Goal: Information Seeking & Learning: Compare options

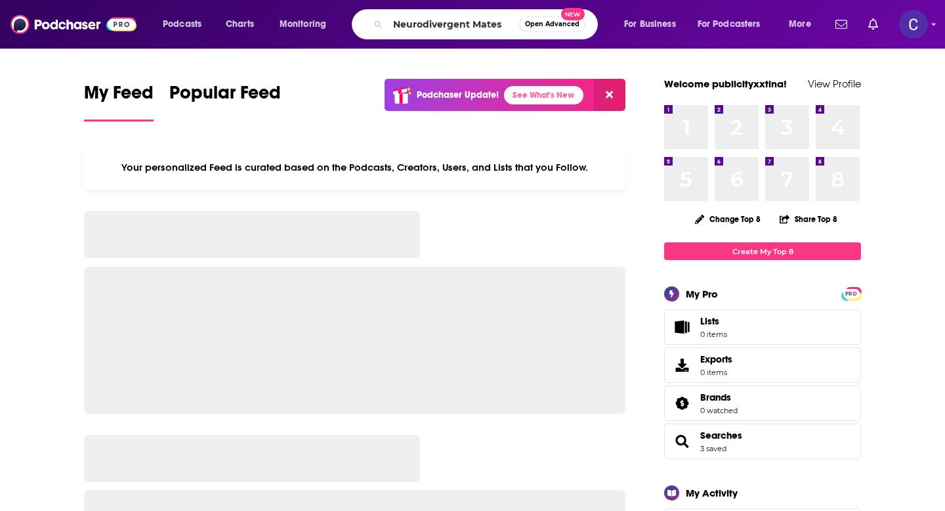
type input "Neurodivergent Mates"
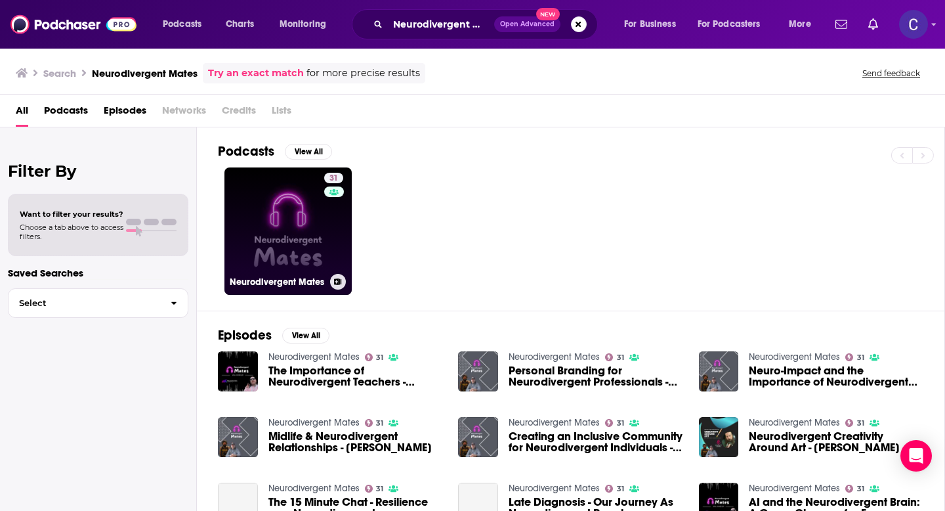
click at [329, 241] on div "31" at bounding box center [335, 223] width 22 height 101
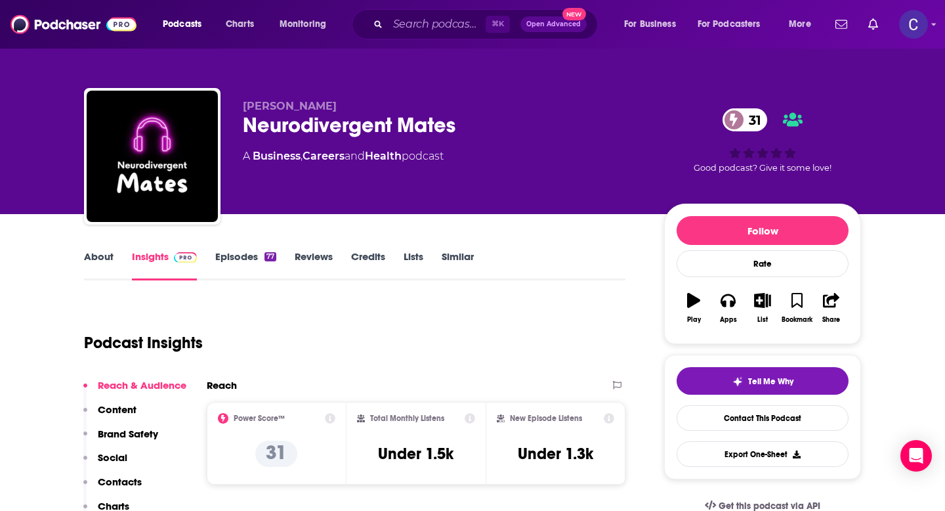
click at [444, 261] on link "Similar" at bounding box center [458, 265] width 32 height 30
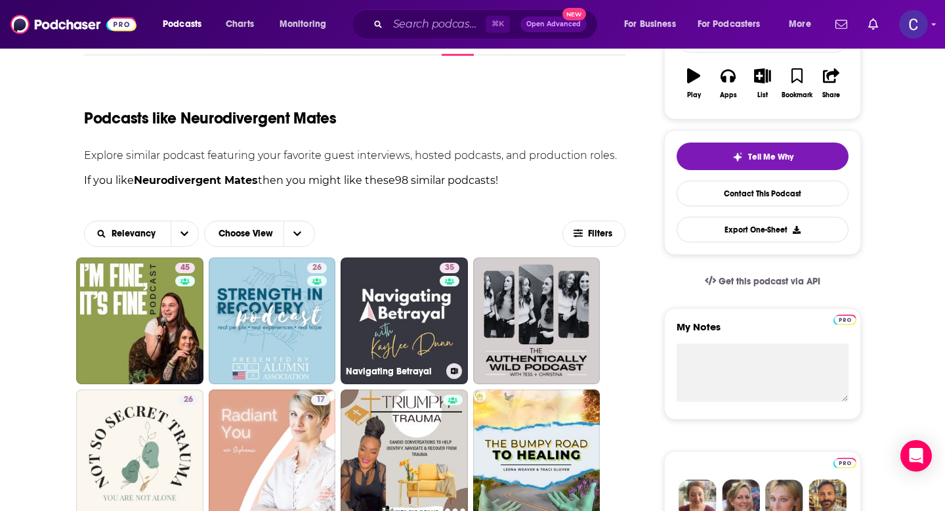
scroll to position [225, 0]
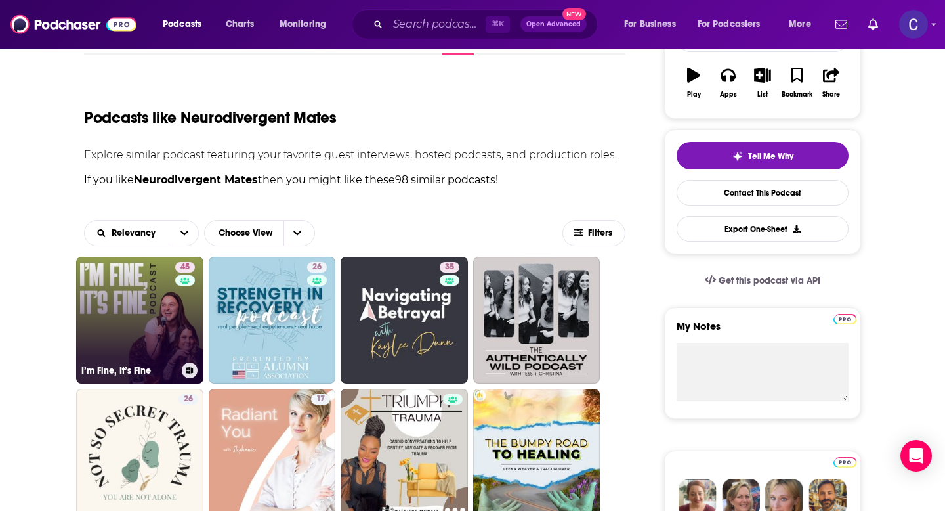
click at [171, 304] on link "45 I’m Fine, It’s Fine" at bounding box center [139, 320] width 127 height 127
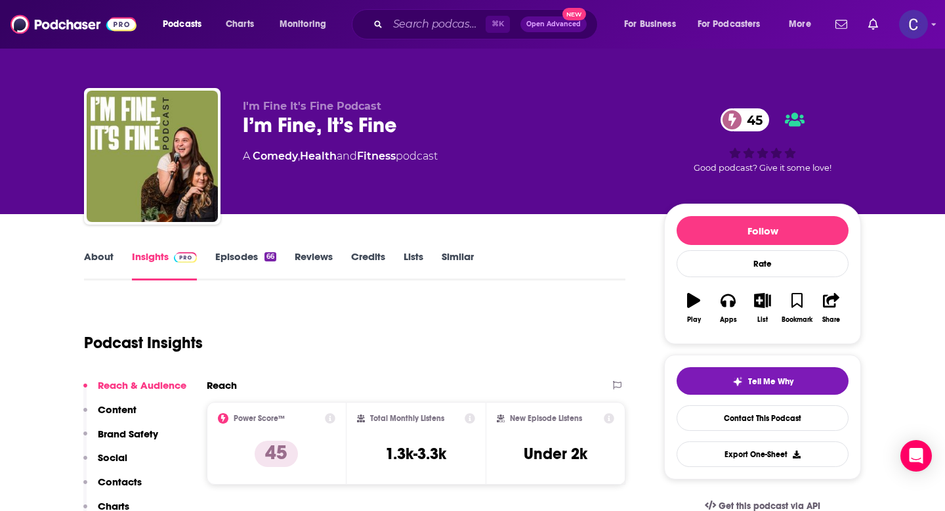
click at [102, 262] on link "About" at bounding box center [99, 265] width 30 height 30
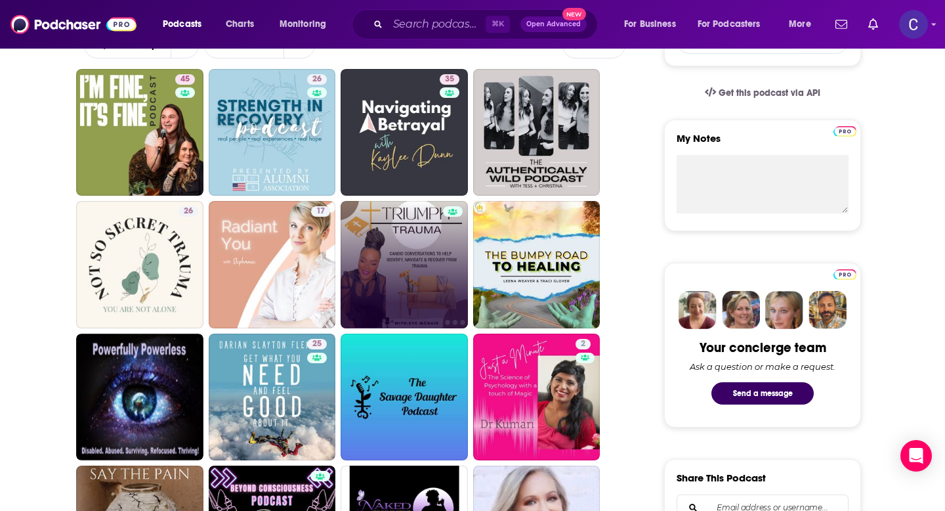
scroll to position [411, 0]
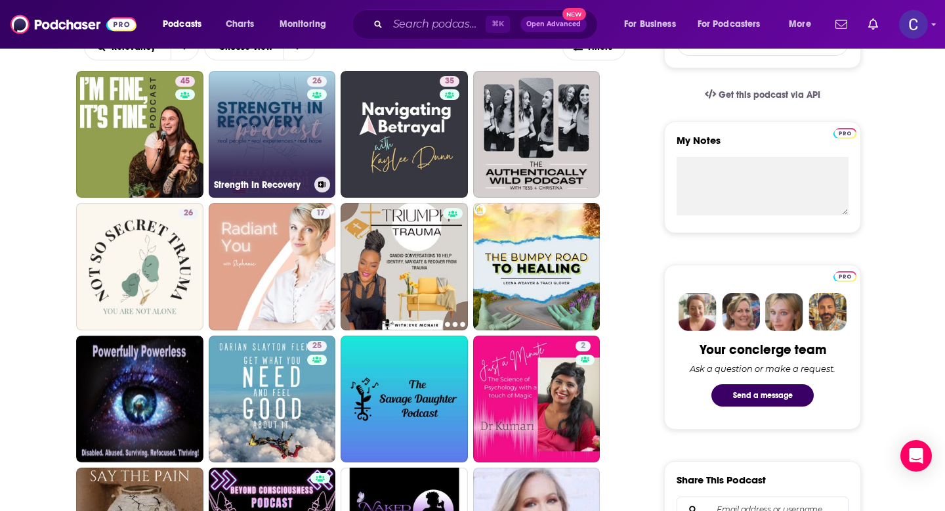
click at [308, 156] on div "26" at bounding box center [318, 126] width 23 height 101
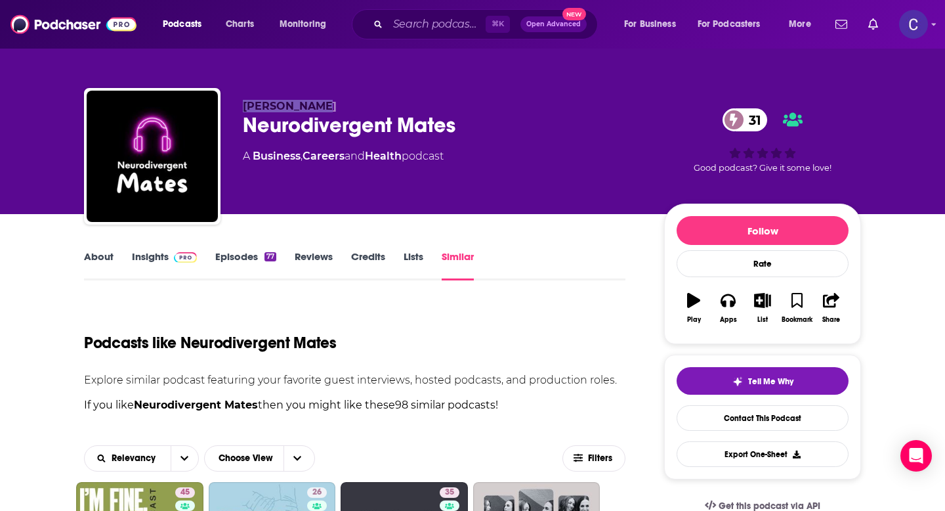
drag, startPoint x: 245, startPoint y: 102, endPoint x: 338, endPoint y: 102, distance: 93.2
click at [338, 102] on p "[PERSON_NAME]" at bounding box center [443, 106] width 400 height 12
copy span "[PERSON_NAME]"
click at [428, 17] on input "Search podcasts, credits, & more..." at bounding box center [437, 24] width 98 height 21
paste input "[PERSON_NAME]"
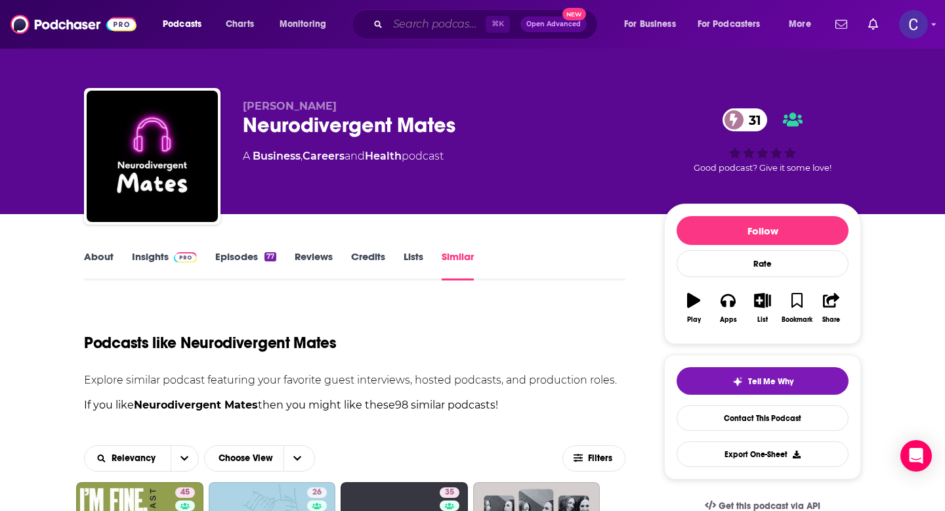
type input "[PERSON_NAME]"
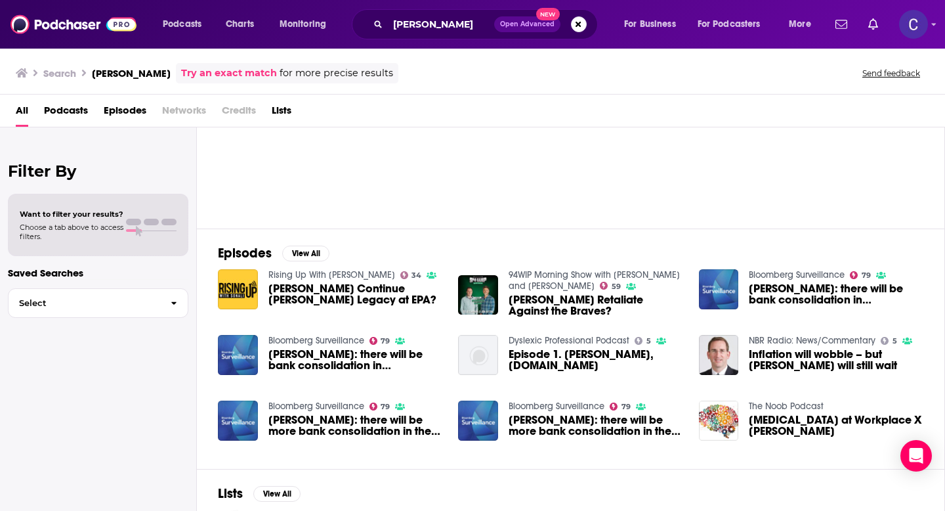
scroll to position [83, 0]
click at [317, 252] on button "View All" at bounding box center [305, 253] width 47 height 16
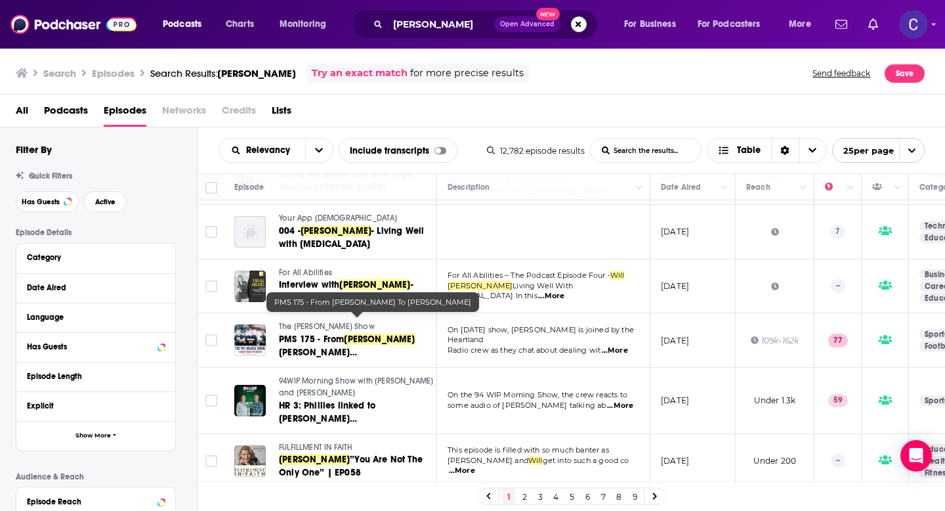
scroll to position [1098, 0]
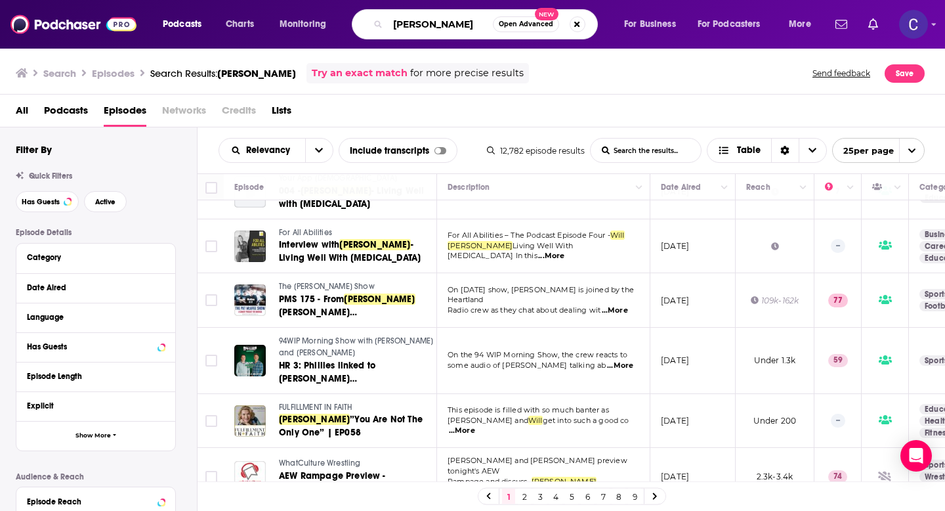
drag, startPoint x: 467, startPoint y: 28, endPoint x: 372, endPoint y: 28, distance: 94.5
click at [372, 28] on div "[PERSON_NAME] Open Advanced New" at bounding box center [475, 24] width 246 height 30
type input "[MEDICAL_DATA]"
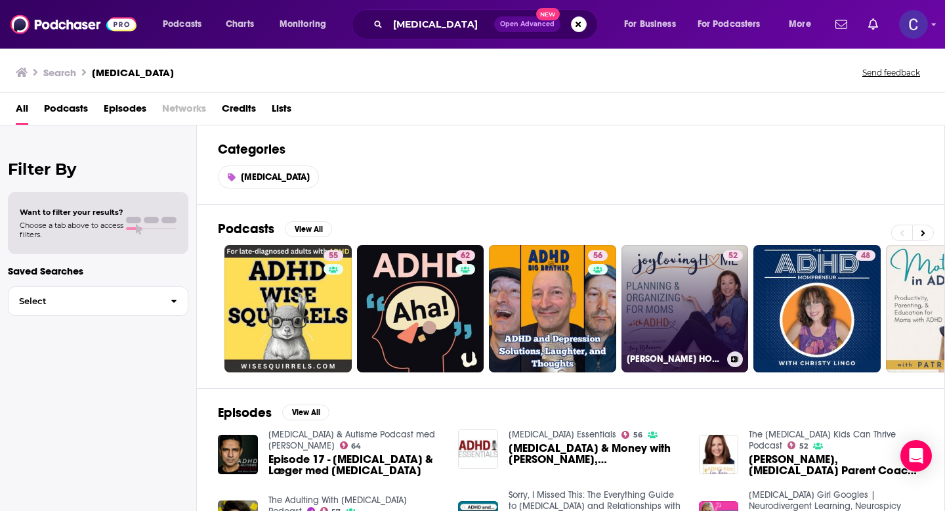
click at [695, 309] on link "52 [PERSON_NAME] HOME - SAHM, Productivity, Home Organization, Declutter, [MEDI…" at bounding box center [684, 308] width 127 height 127
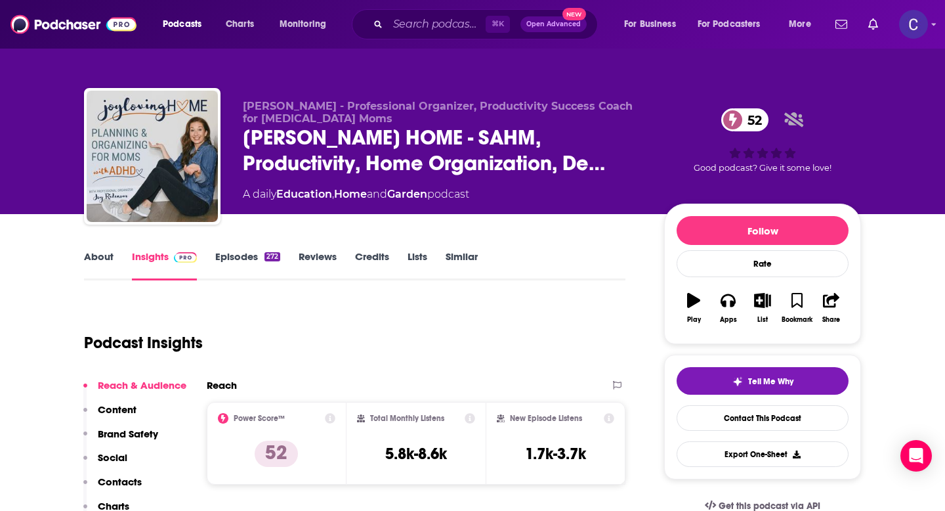
click at [249, 264] on link "Episodes 272" at bounding box center [247, 265] width 65 height 30
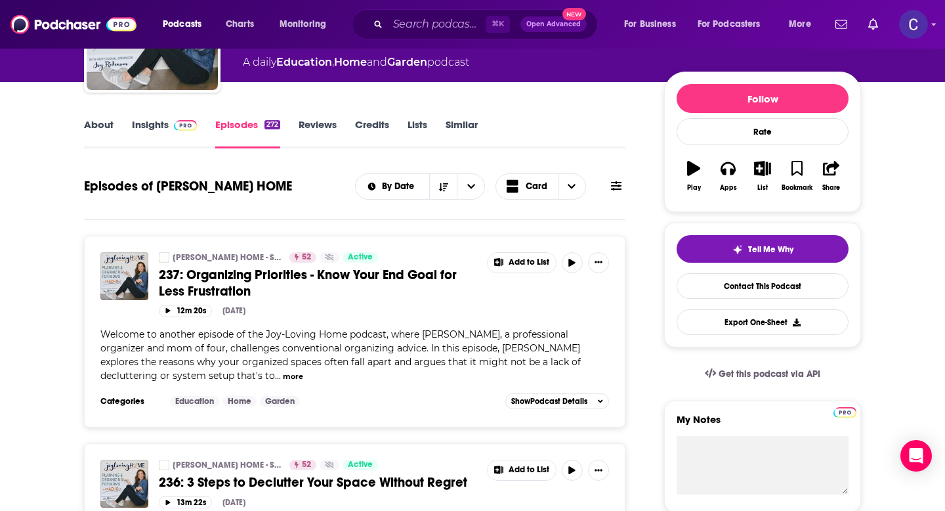
scroll to position [135, 0]
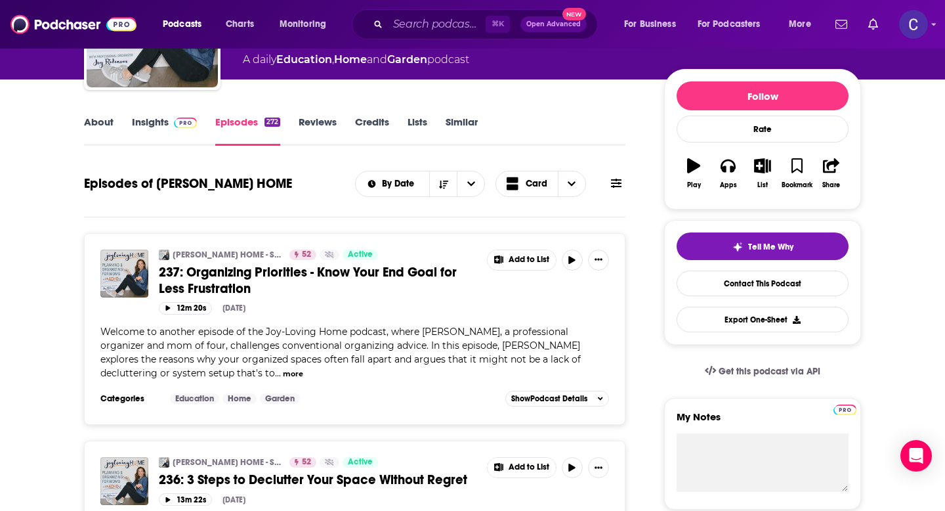
click at [283, 371] on button "more" at bounding box center [293, 373] width 20 height 11
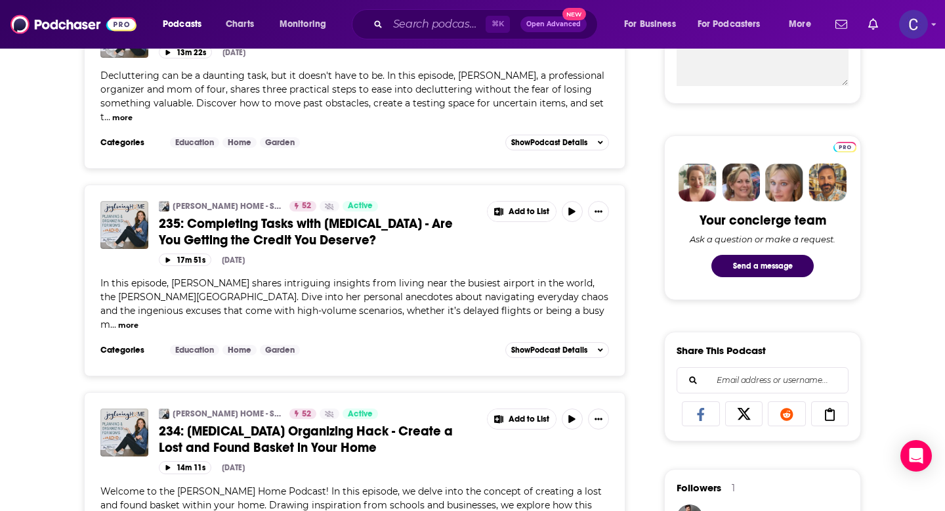
scroll to position [0, 0]
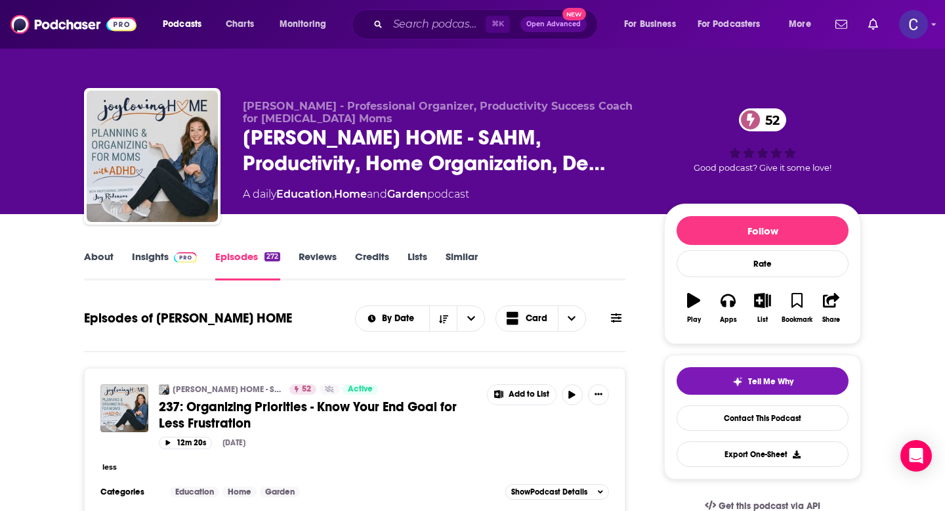
click at [468, 258] on link "Similar" at bounding box center [462, 265] width 32 height 30
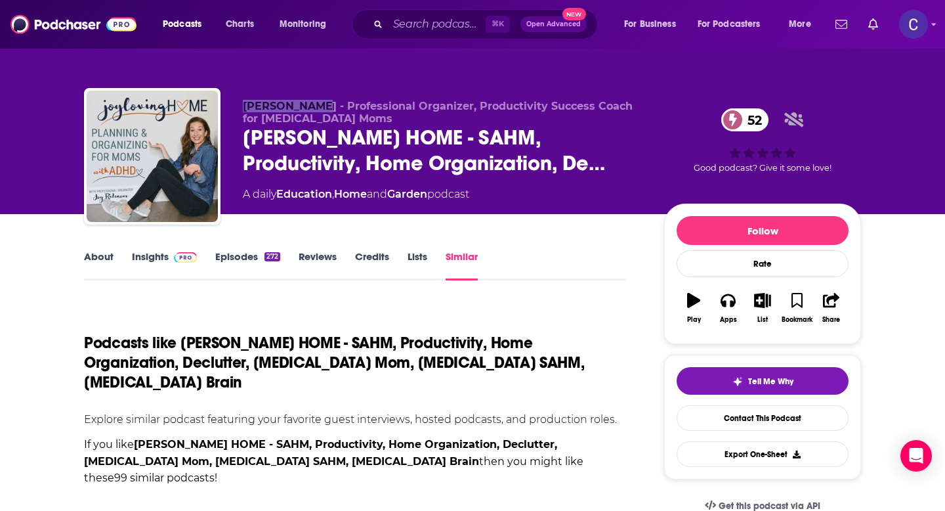
drag, startPoint x: 242, startPoint y: 102, endPoint x: 314, endPoint y: 108, distance: 71.7
click at [314, 108] on div "[PERSON_NAME] - Professional Organizer, Productivity Success Coach for [MEDICAL…" at bounding box center [472, 159] width 777 height 142
copy span "[PERSON_NAME]"
click at [419, 27] on input "Search podcasts, credits, & more..." at bounding box center [437, 24] width 98 height 21
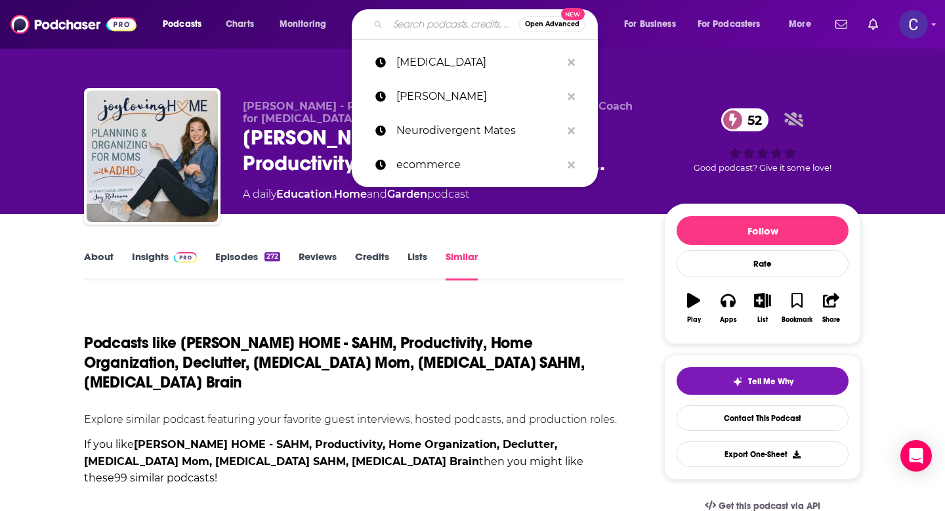
paste input "[PERSON_NAME]"
type input "[PERSON_NAME]"
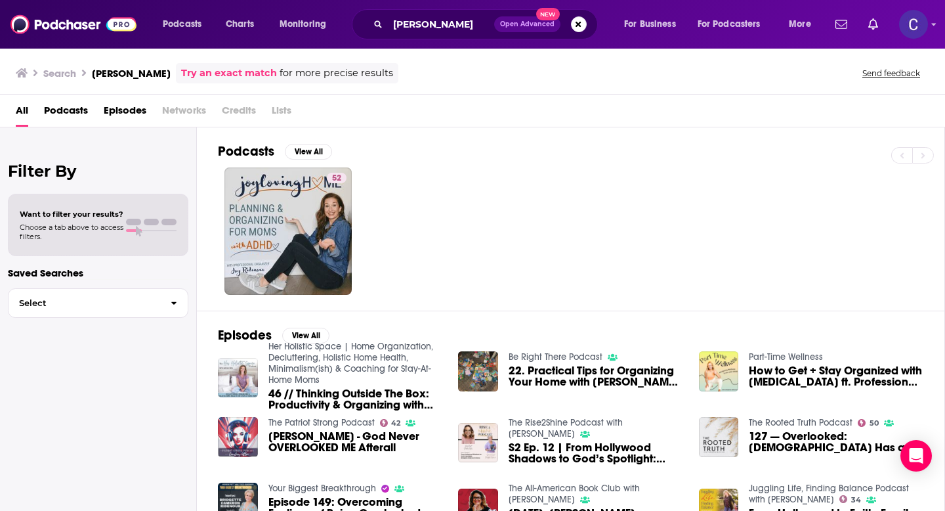
scroll to position [37, 0]
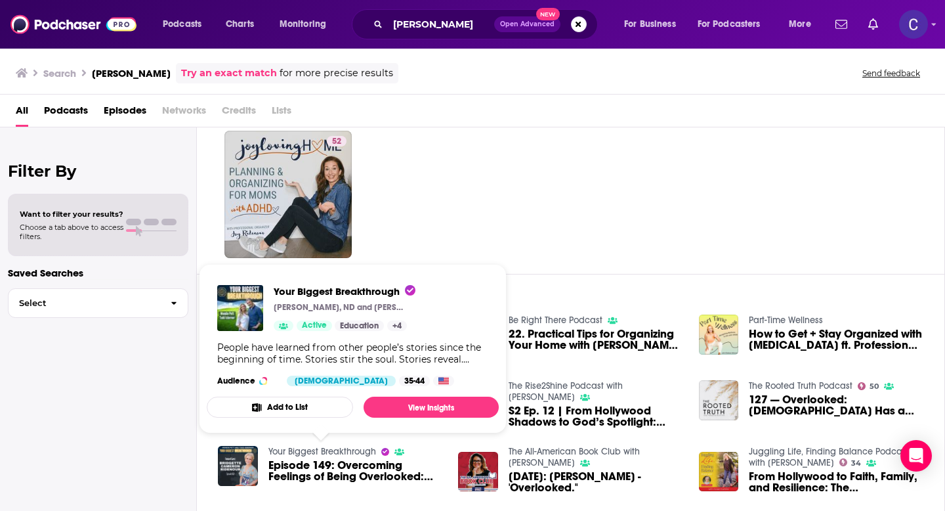
click at [530, 253] on div "52" at bounding box center [581, 194] width 726 height 127
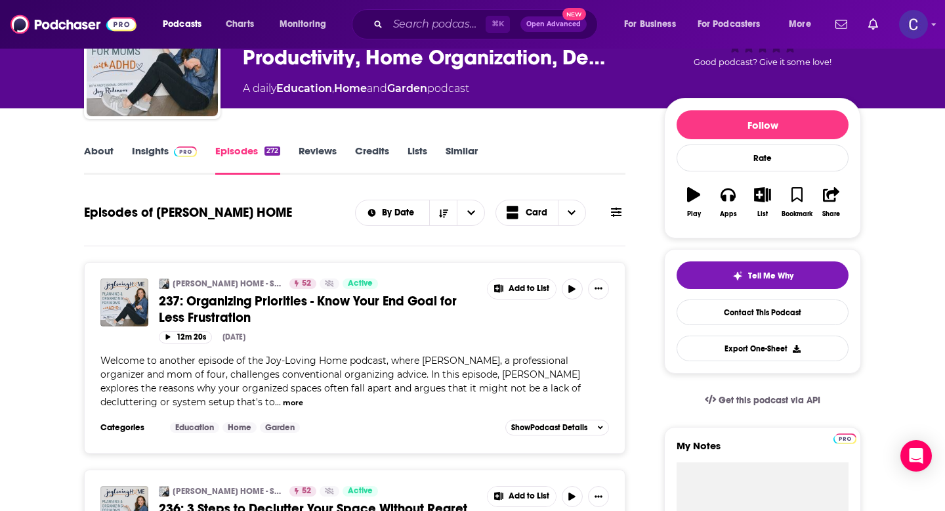
scroll to position [101, 0]
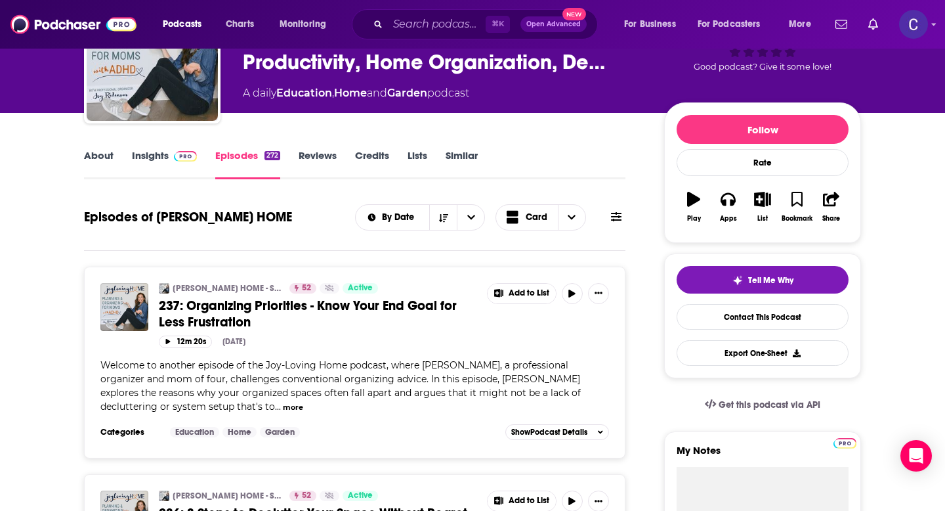
click at [456, 154] on link "Similar" at bounding box center [462, 164] width 32 height 30
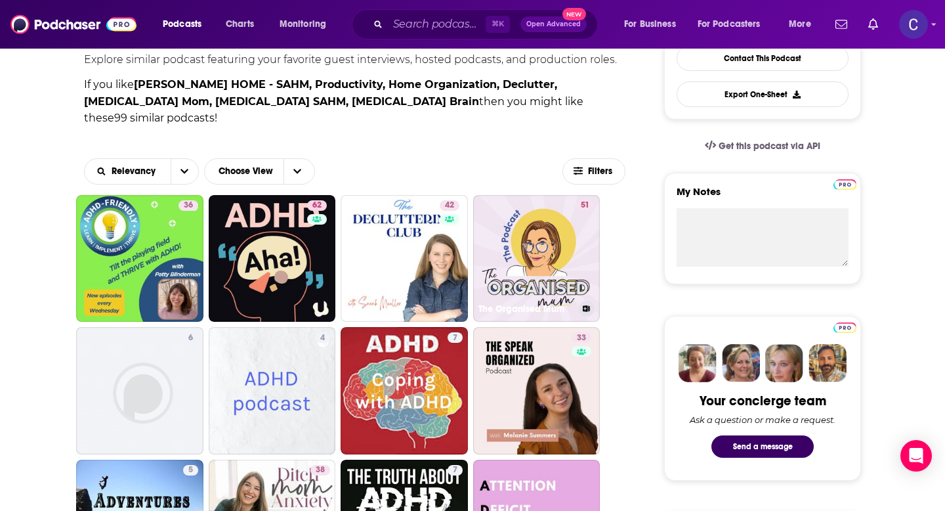
scroll to position [364, 0]
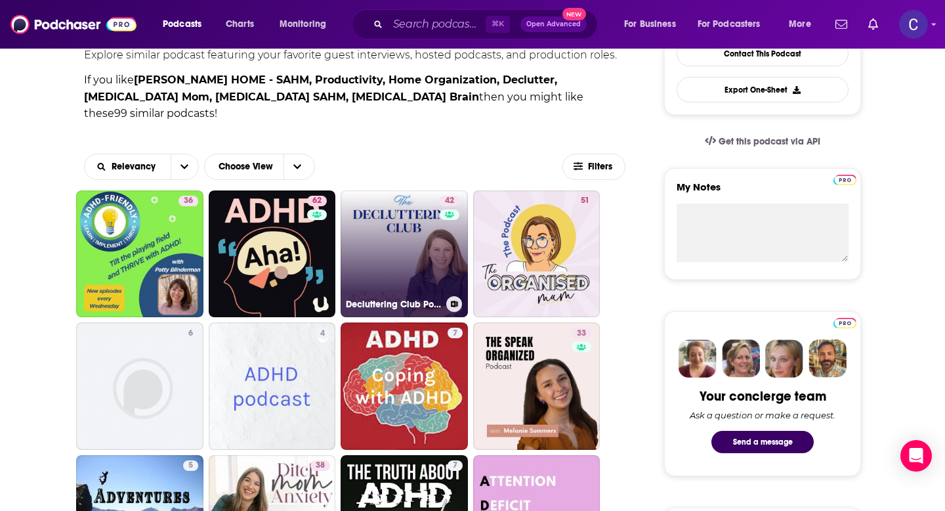
click at [395, 203] on link "42 Decluttering Club Podcast with [PERSON_NAME]" at bounding box center [404, 253] width 127 height 127
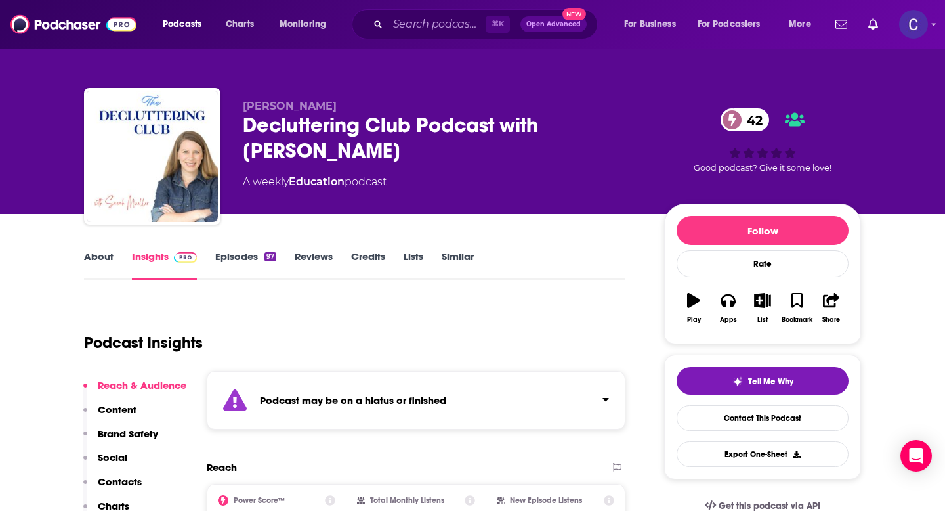
click at [459, 265] on link "Similar" at bounding box center [458, 265] width 32 height 30
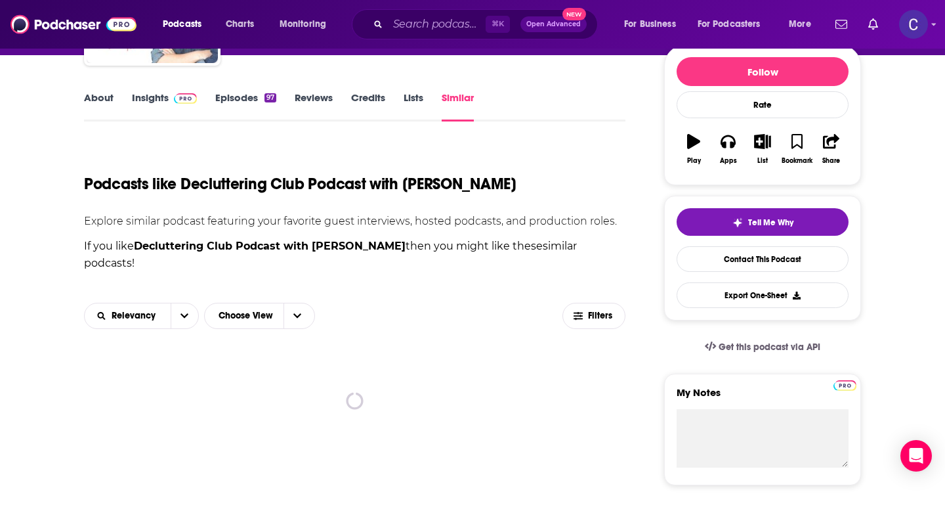
scroll to position [284, 0]
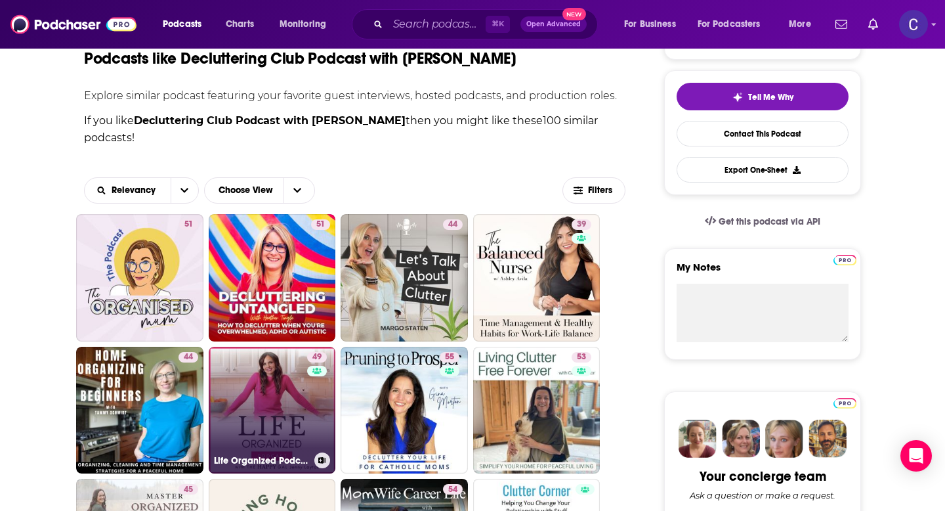
click at [266, 401] on link "49 Life Organized Podcast" at bounding box center [272, 409] width 127 height 127
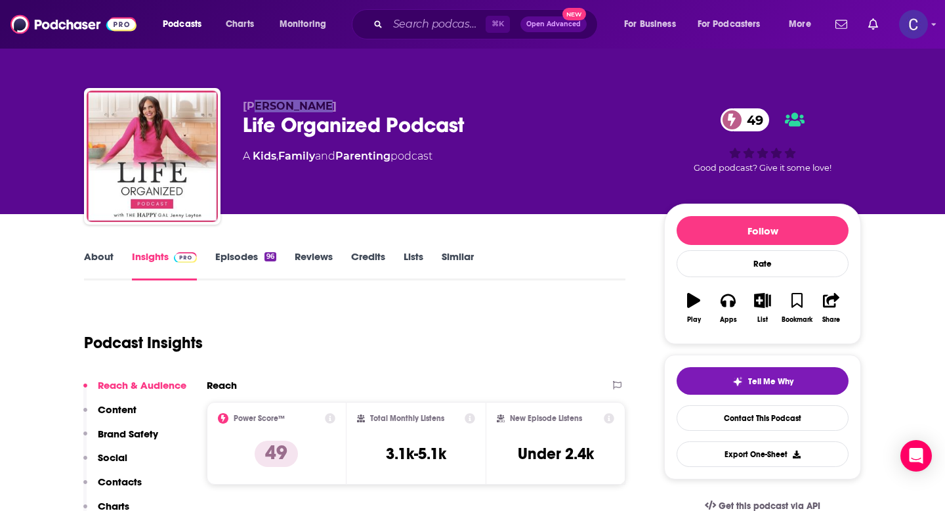
drag, startPoint x: 253, startPoint y: 100, endPoint x: 360, endPoint y: 100, distance: 106.3
click at [360, 100] on p "[PERSON_NAME]" at bounding box center [443, 106] width 400 height 12
drag, startPoint x: 245, startPoint y: 104, endPoint x: 358, endPoint y: 104, distance: 113.5
click at [358, 104] on p "[PERSON_NAME]" at bounding box center [443, 106] width 400 height 12
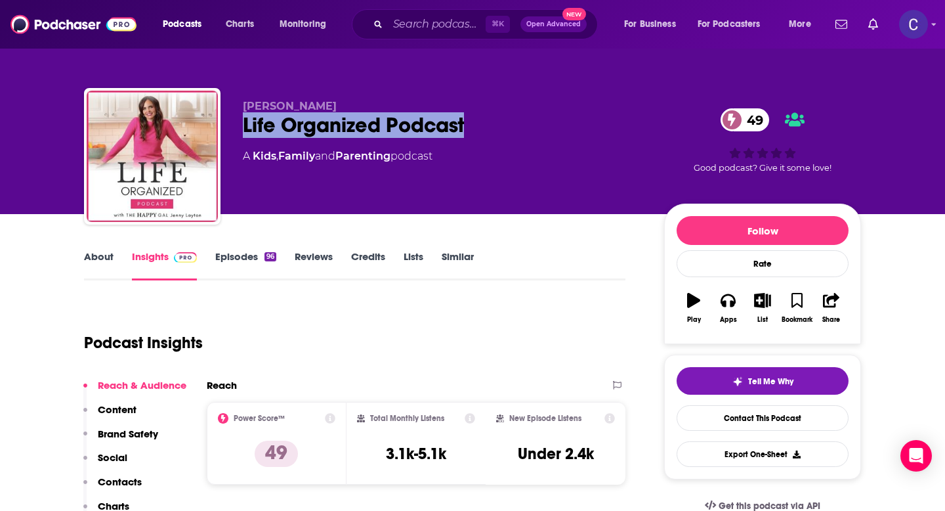
drag, startPoint x: 476, startPoint y: 127, endPoint x: 240, endPoint y: 126, distance: 235.6
click at [240, 126] on div "[PERSON_NAME] Life Organized Podcast 49 A Kids , Family and Parenting podcast 4…" at bounding box center [472, 159] width 777 height 142
copy h2 "Life Organized Podcast"
